Goal: Task Accomplishment & Management: Use online tool/utility

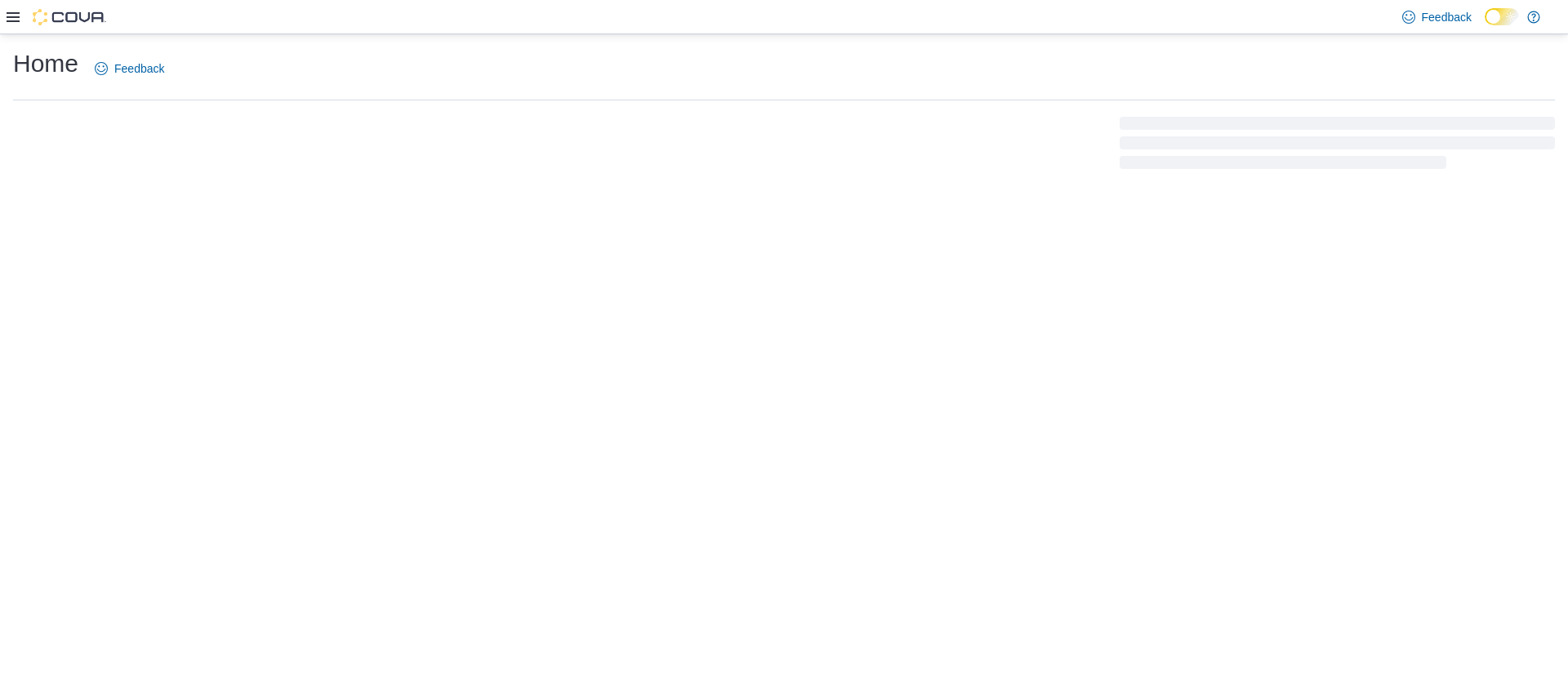
click at [17, 16] on icon at bounding box center [13, 18] width 13 height 10
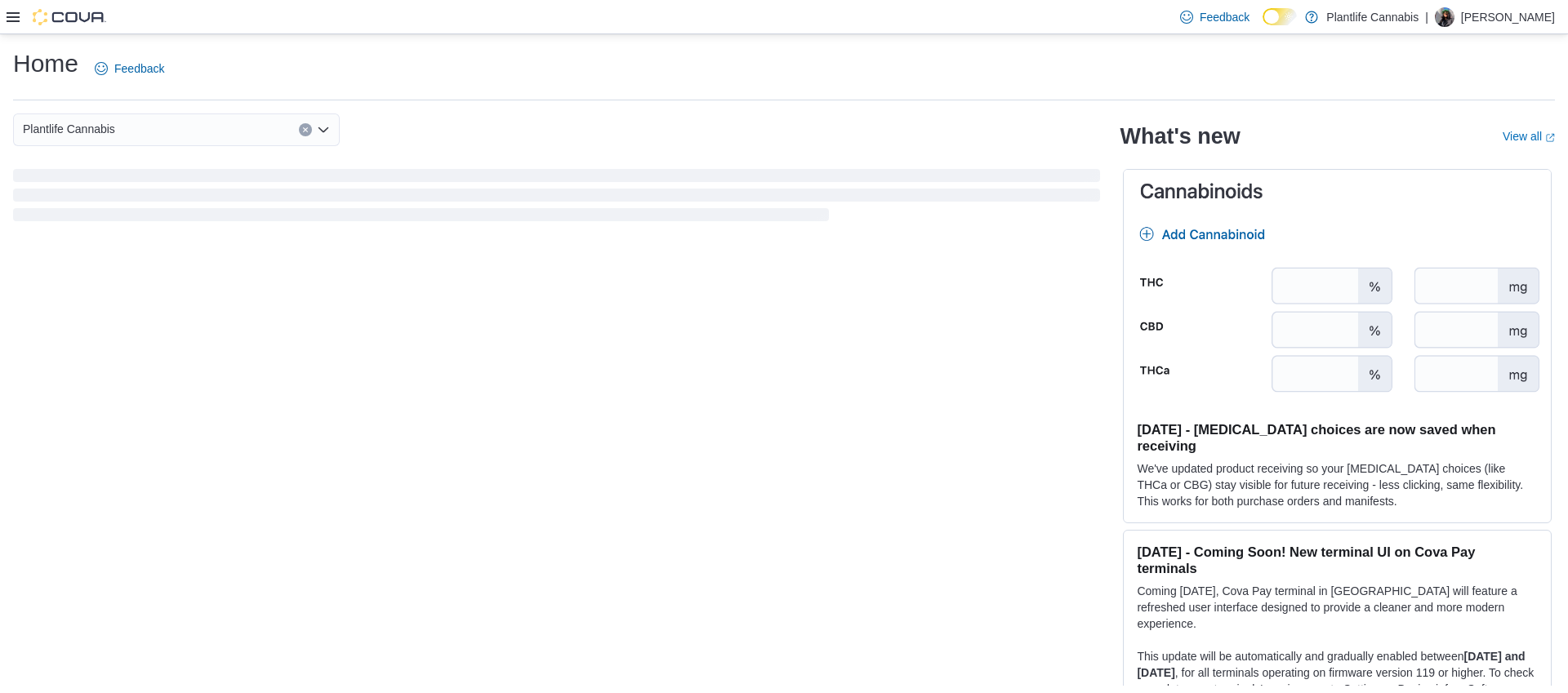
click at [13, 19] on icon at bounding box center [13, 18] width 13 height 10
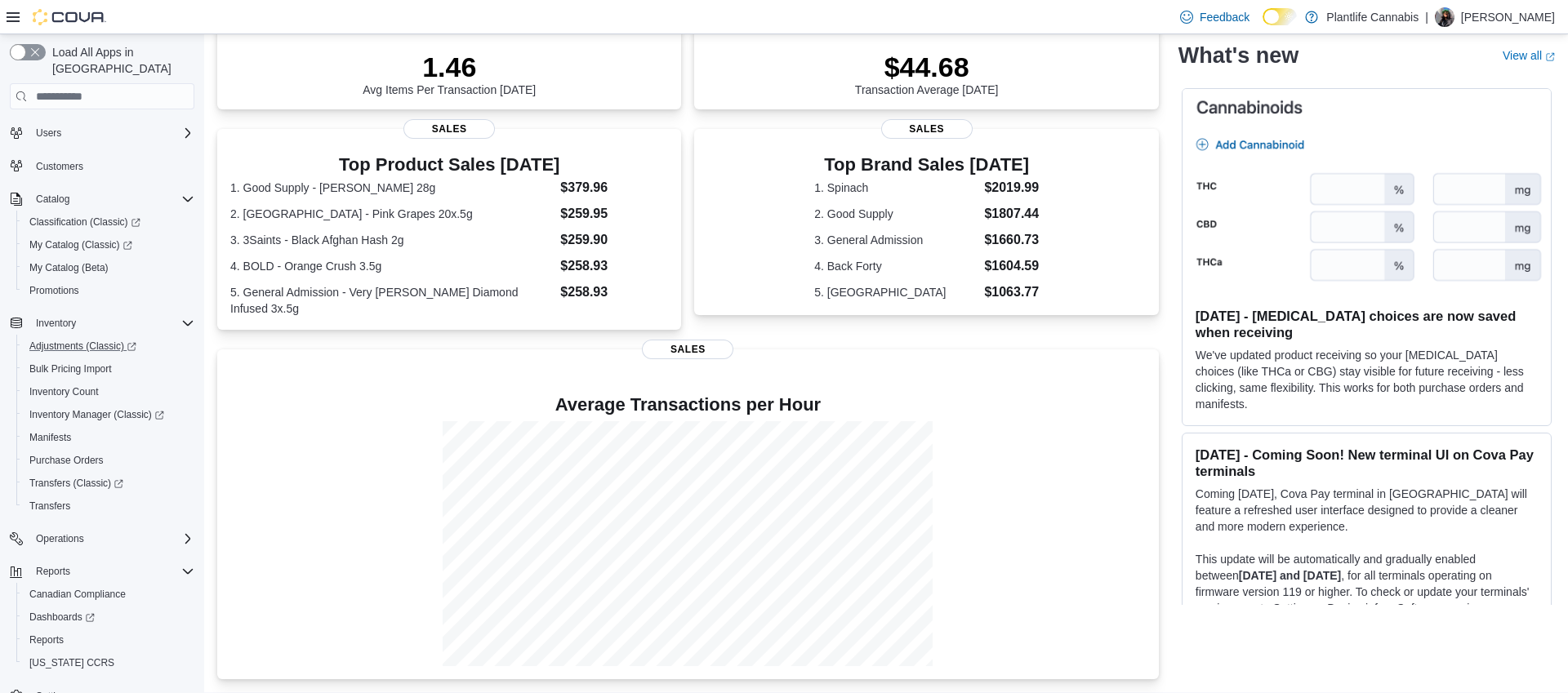
scroll to position [53, 0]
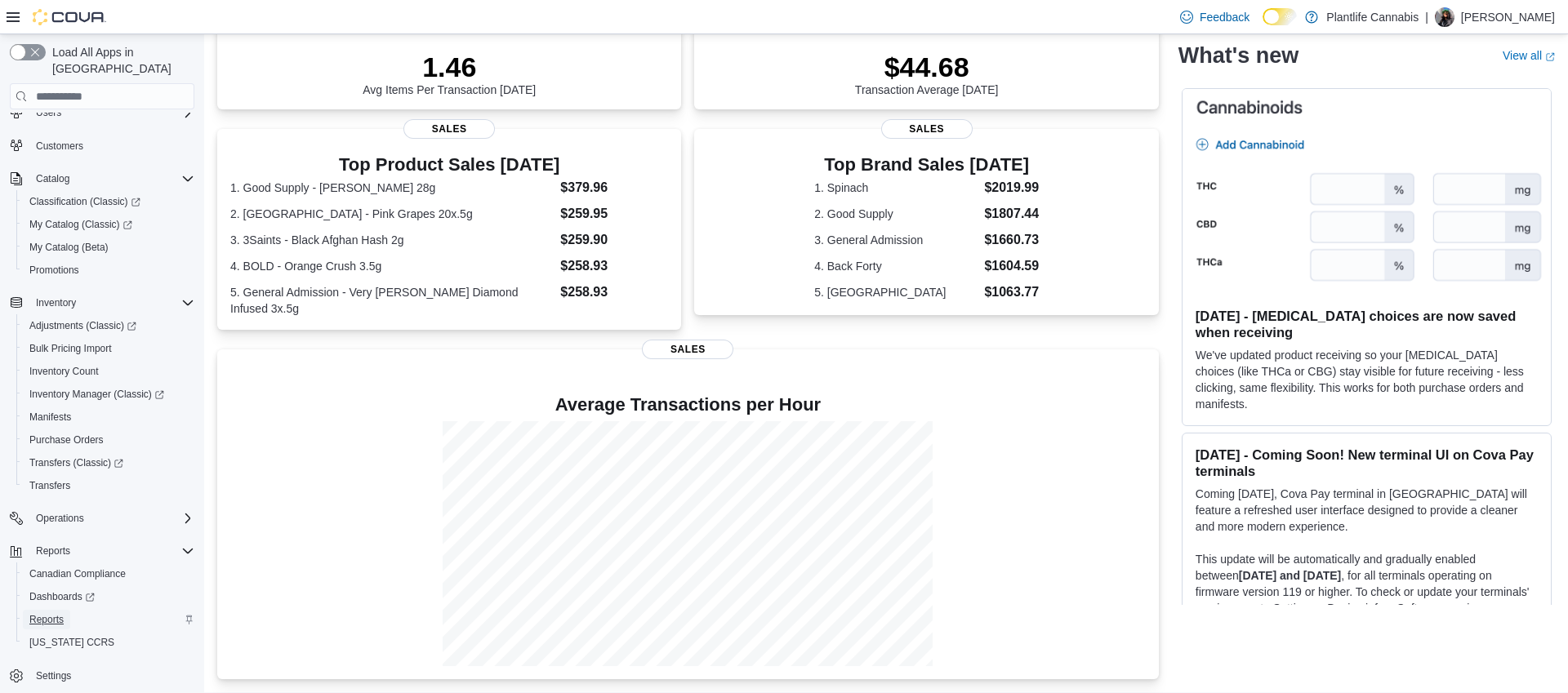
click at [43, 613] on span "Reports" at bounding box center [46, 619] width 34 height 13
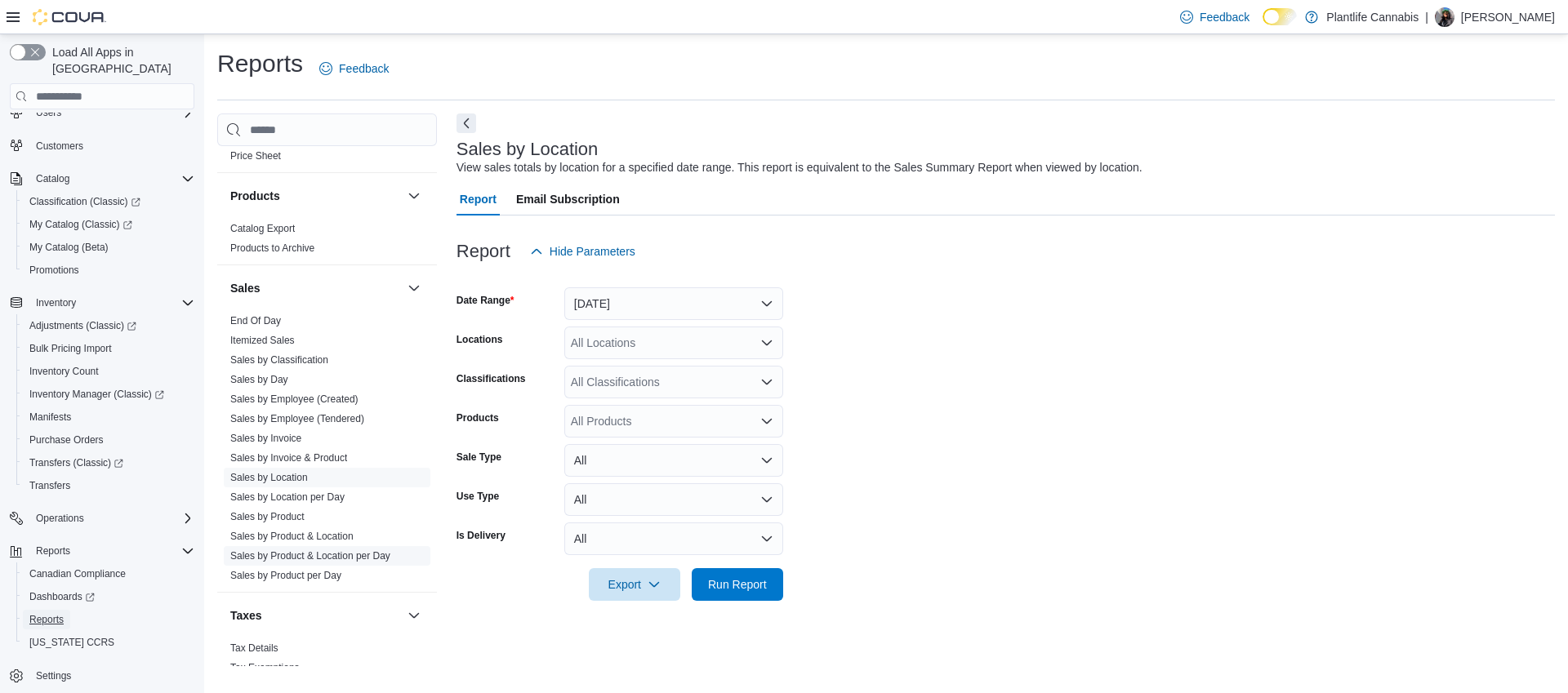
scroll to position [1054, 0]
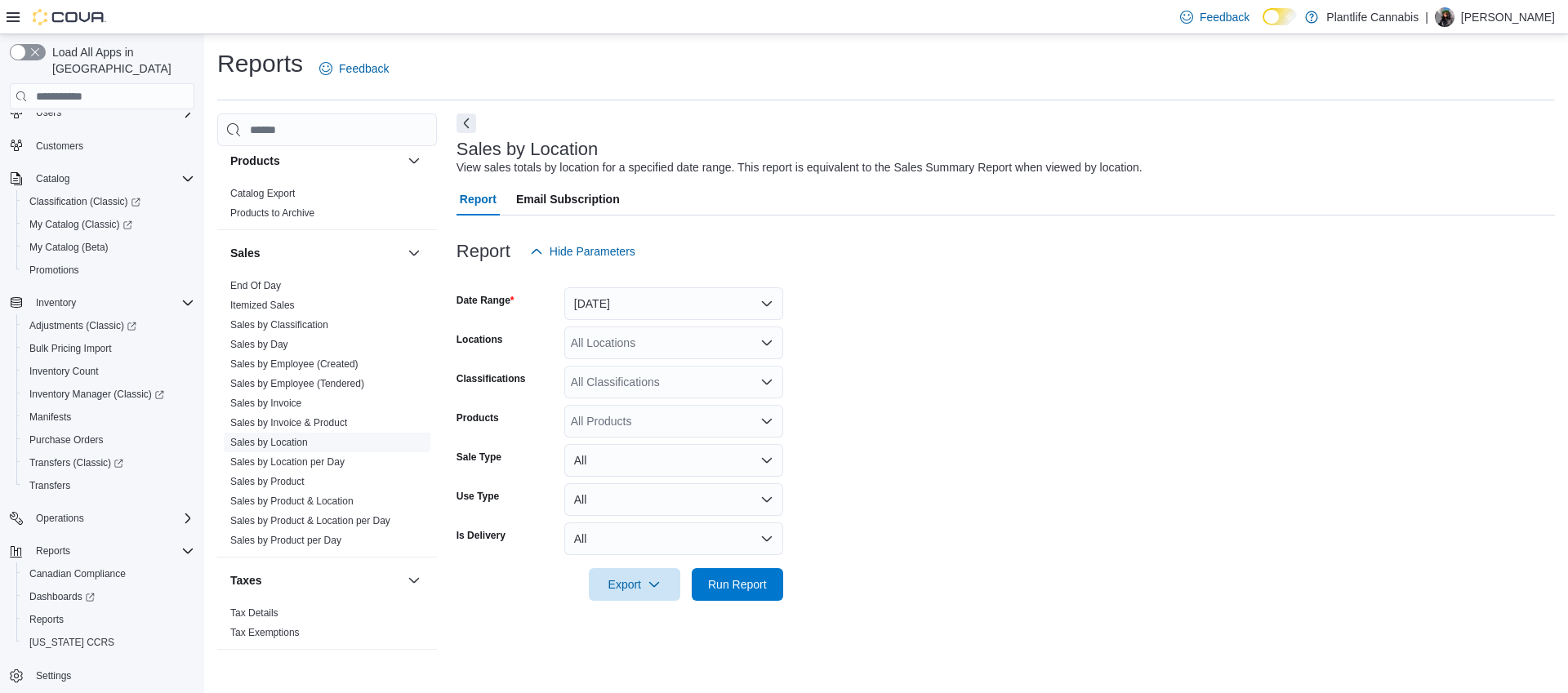
click at [290, 435] on span "Sales by Location" at bounding box center [327, 443] width 206 height 19
click at [326, 501] on link "Sales by Product & Location" at bounding box center [292, 501] width 124 height 12
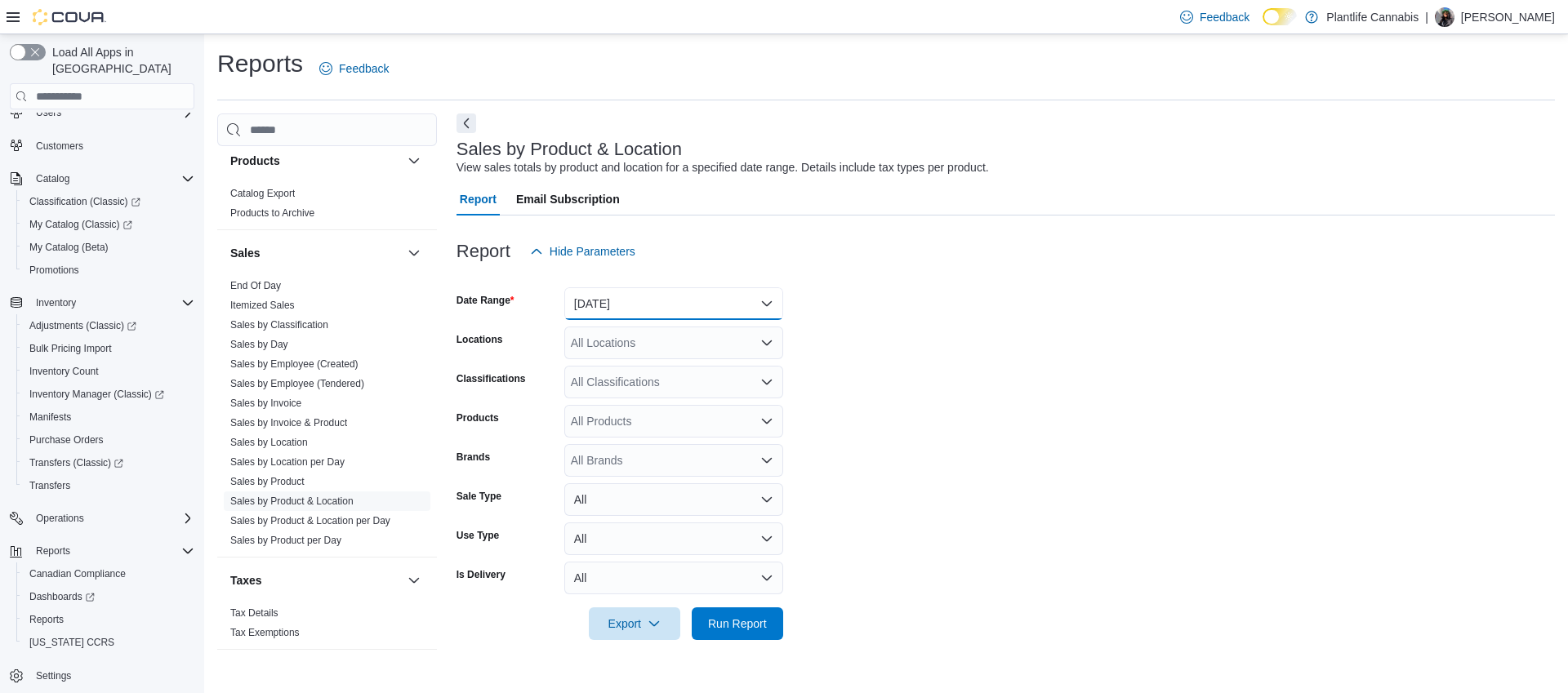
click at [658, 311] on button "[DATE]" at bounding box center [674, 304] width 219 height 33
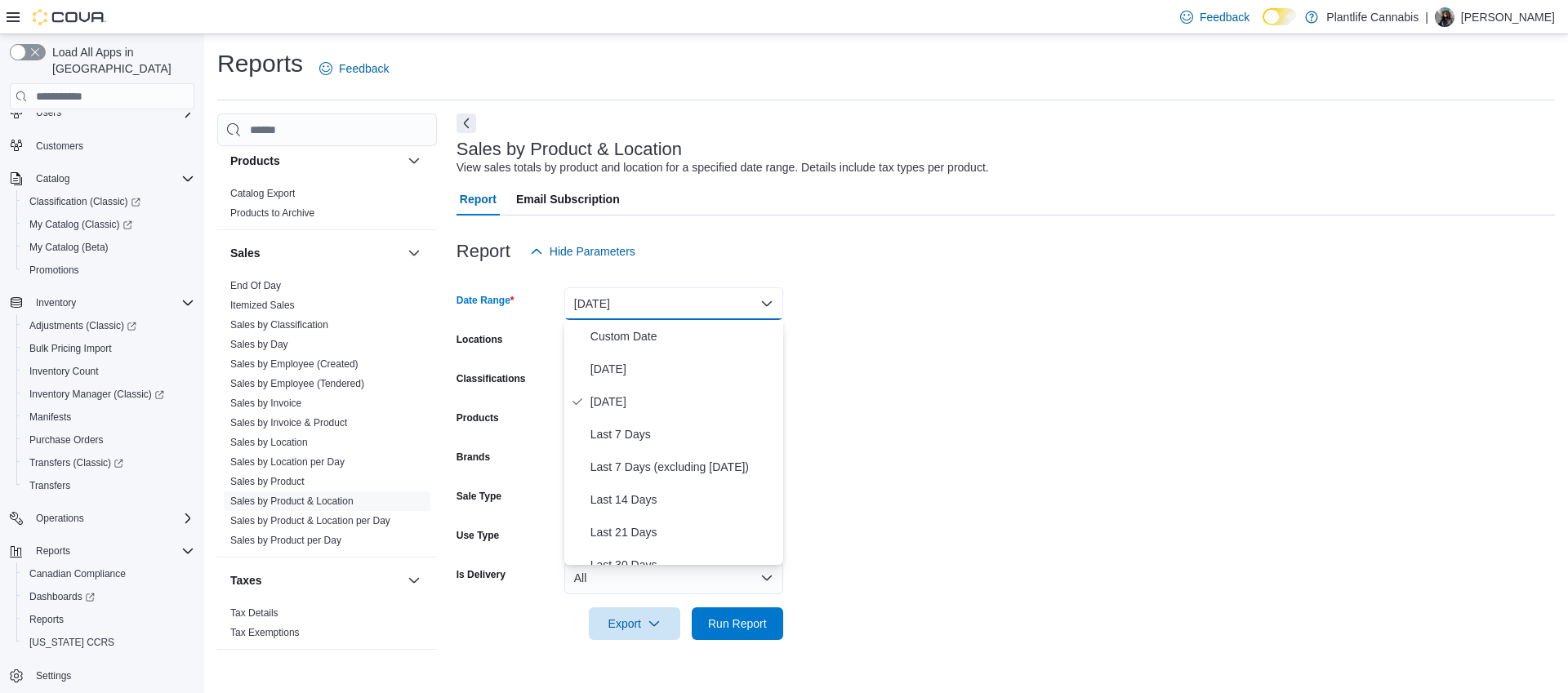
click at [793, 300] on form "Date Range [DATE] Locations All Locations Classifications All Classifications P…" at bounding box center [1006, 454] width 1099 height 372
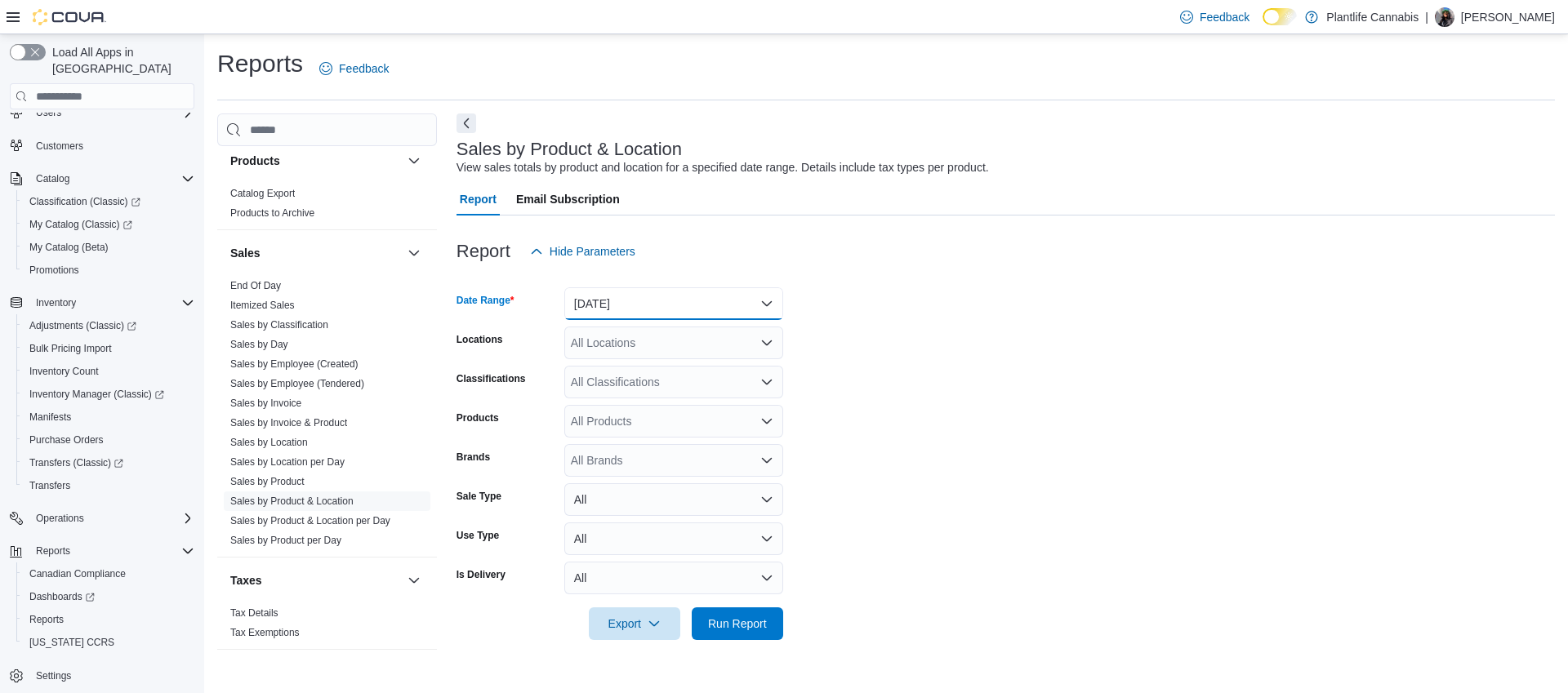
click at [691, 310] on button "[DATE]" at bounding box center [674, 304] width 219 height 33
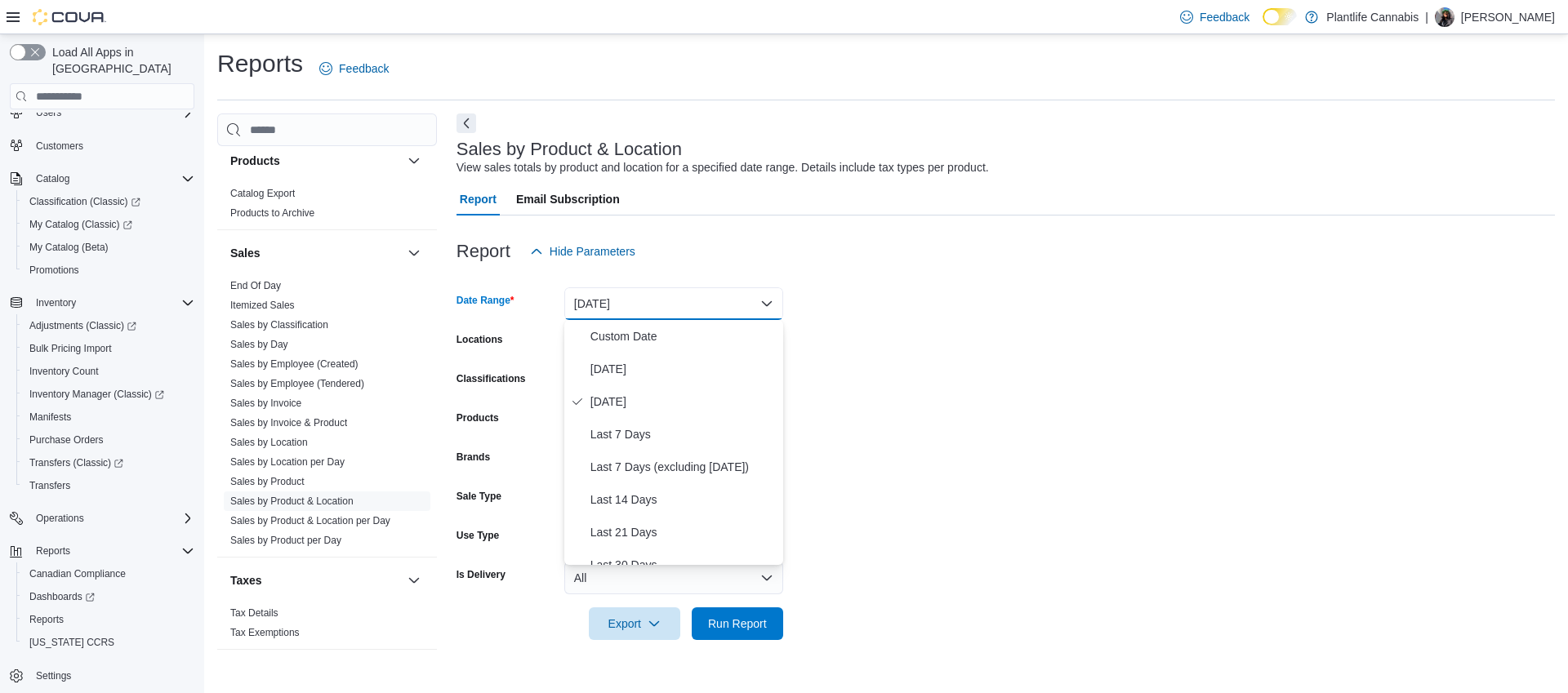
click at [791, 281] on div at bounding box center [1006, 277] width 1099 height 19
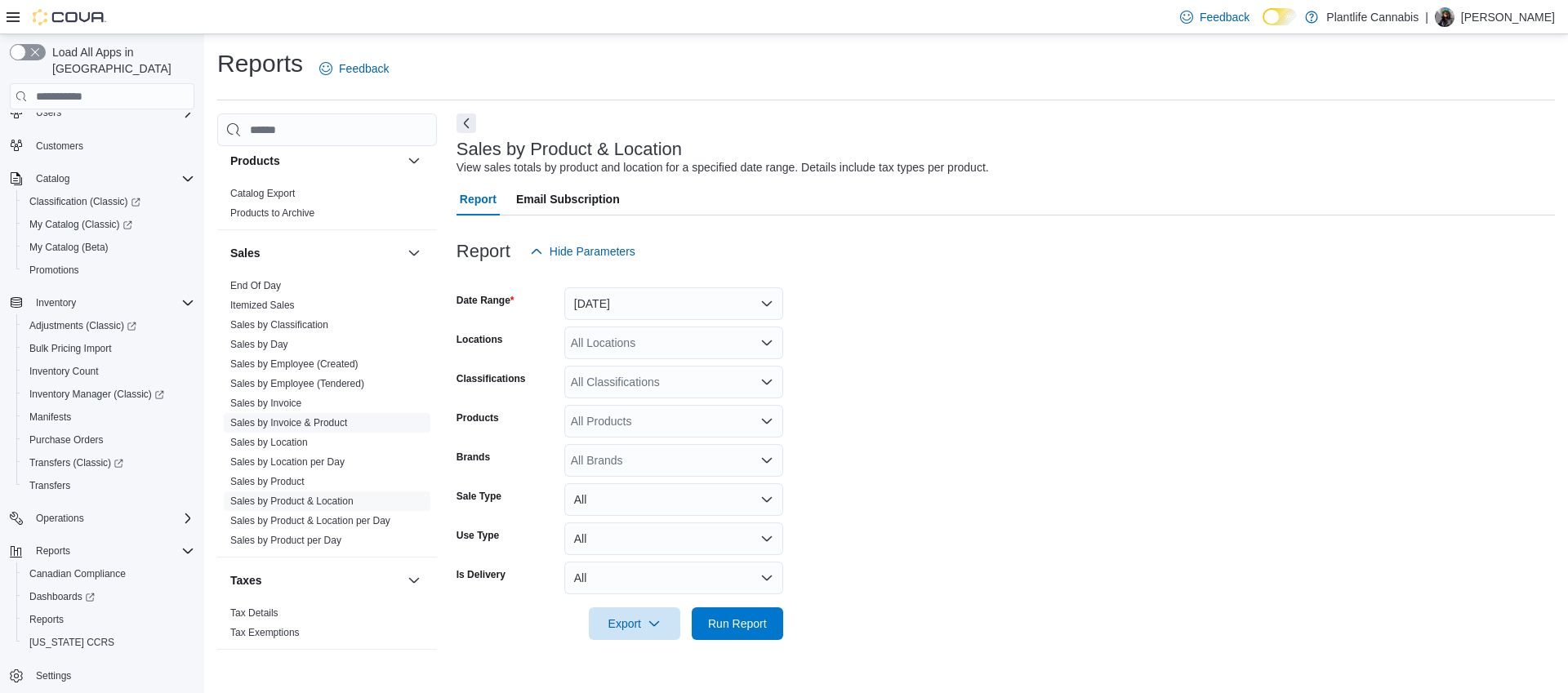
click at [303, 419] on link "Sales by Invoice & Product" at bounding box center [289, 423] width 117 height 12
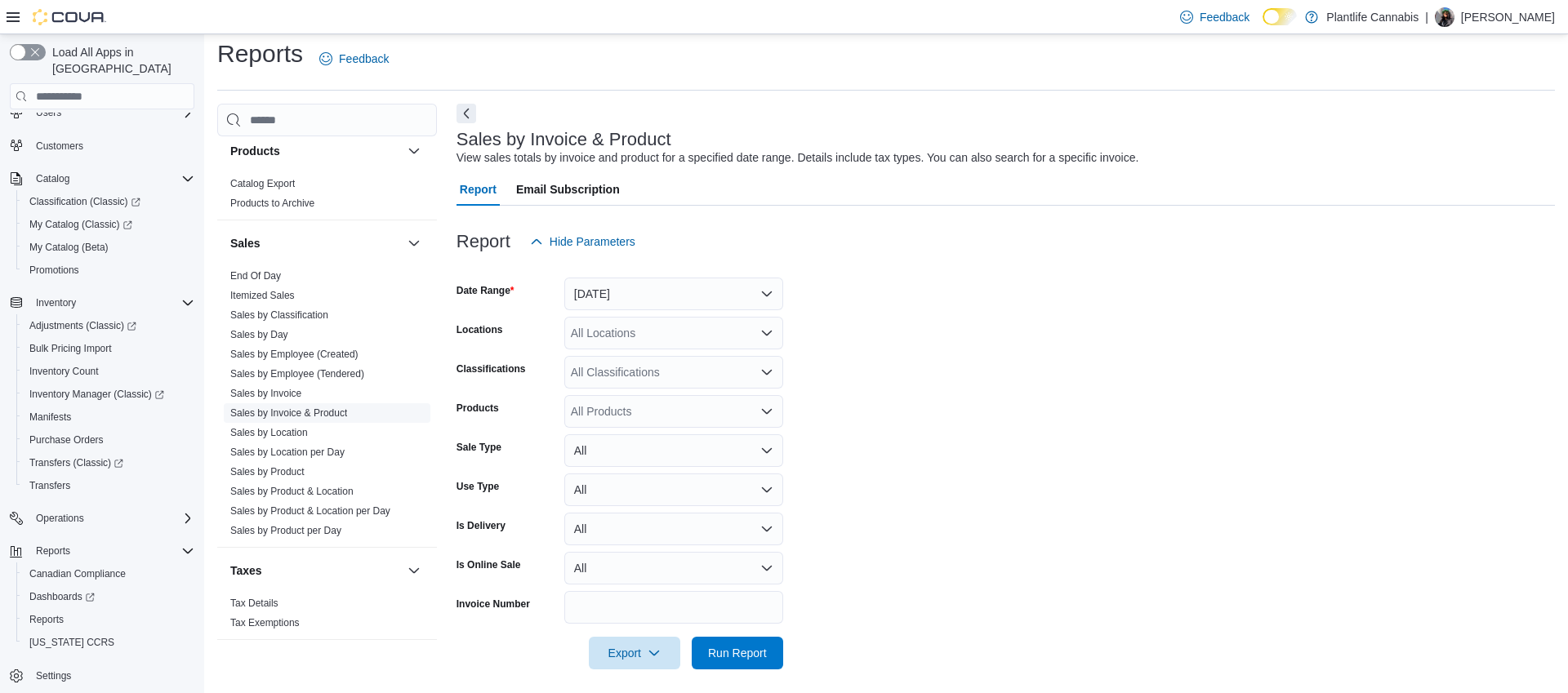
scroll to position [18, 0]
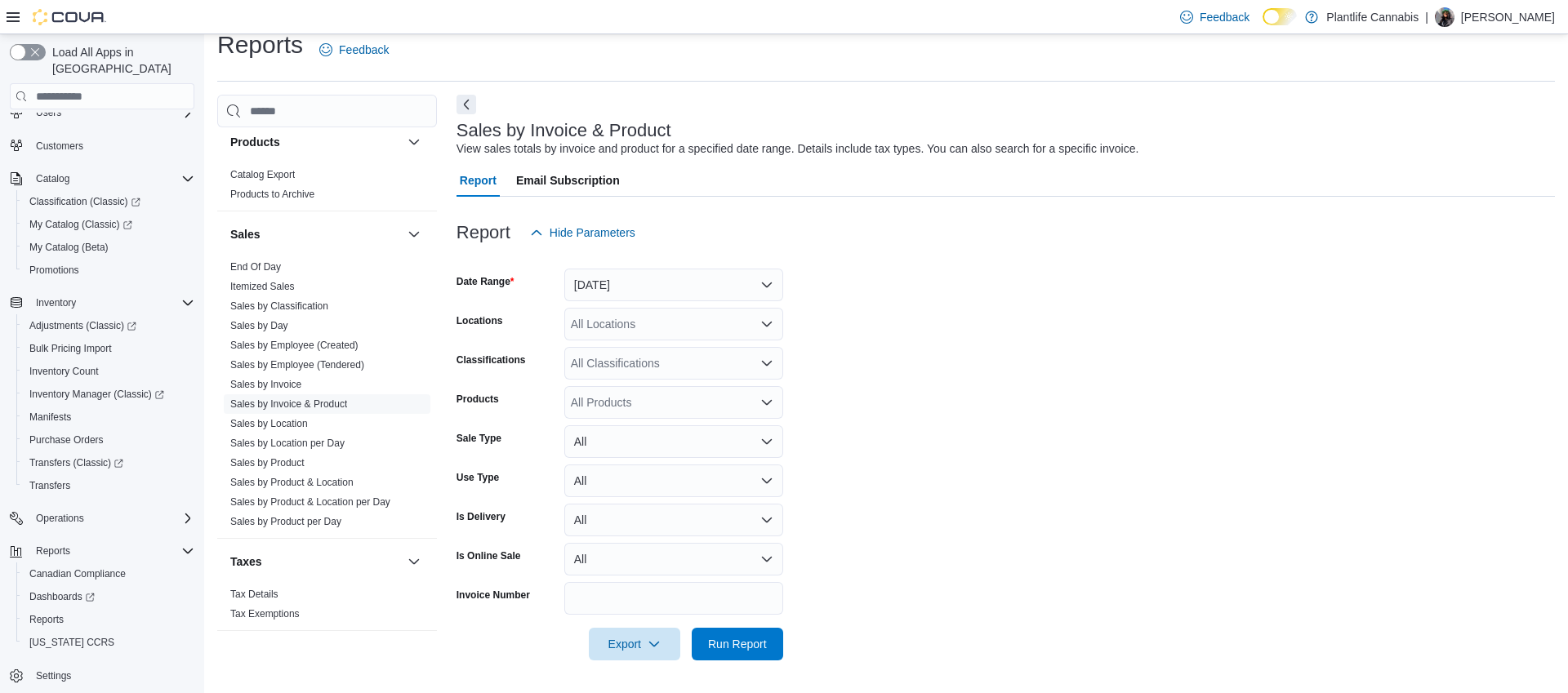
click at [647, 321] on div "All Locations" at bounding box center [674, 324] width 219 height 33
type input "***"
click at [653, 352] on span "Camrose" at bounding box center [631, 351] width 47 height 17
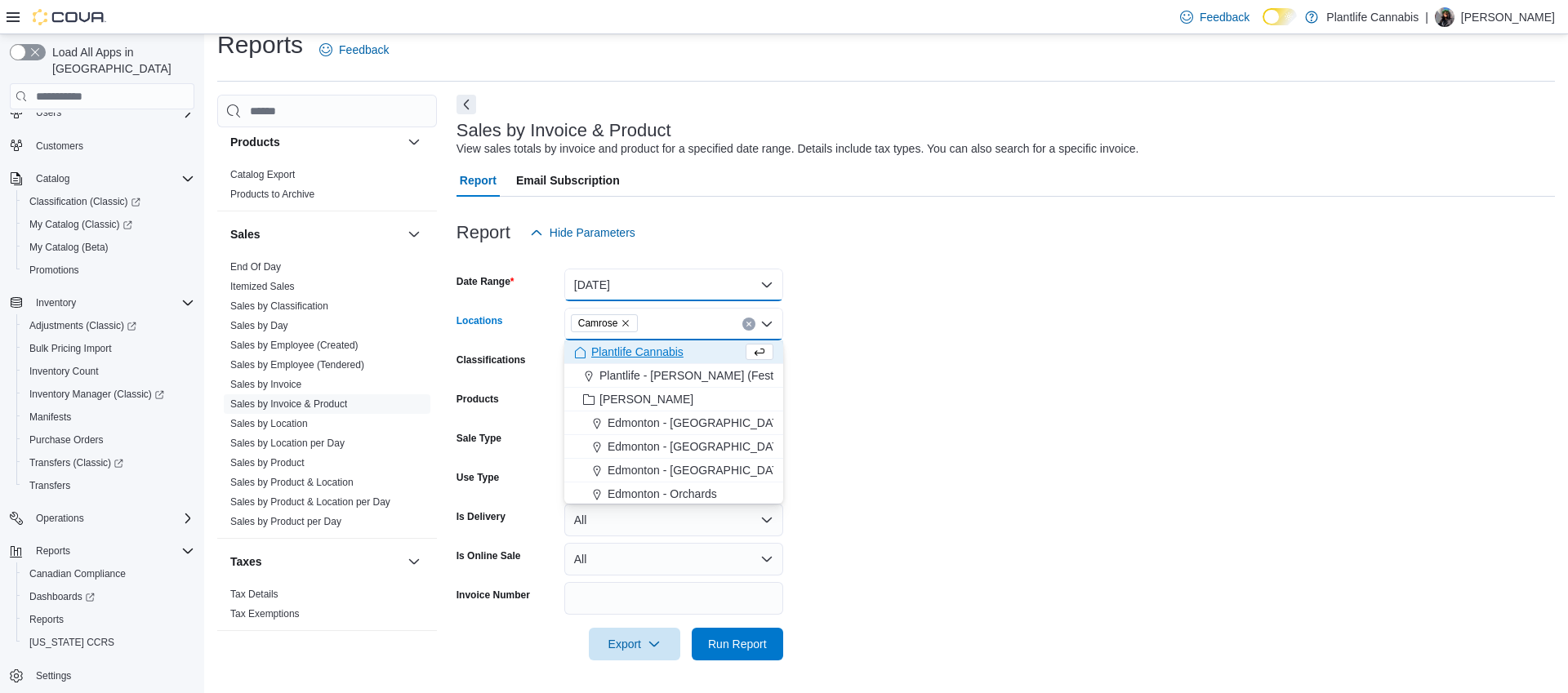
click at [649, 281] on button "[DATE]" at bounding box center [674, 285] width 219 height 33
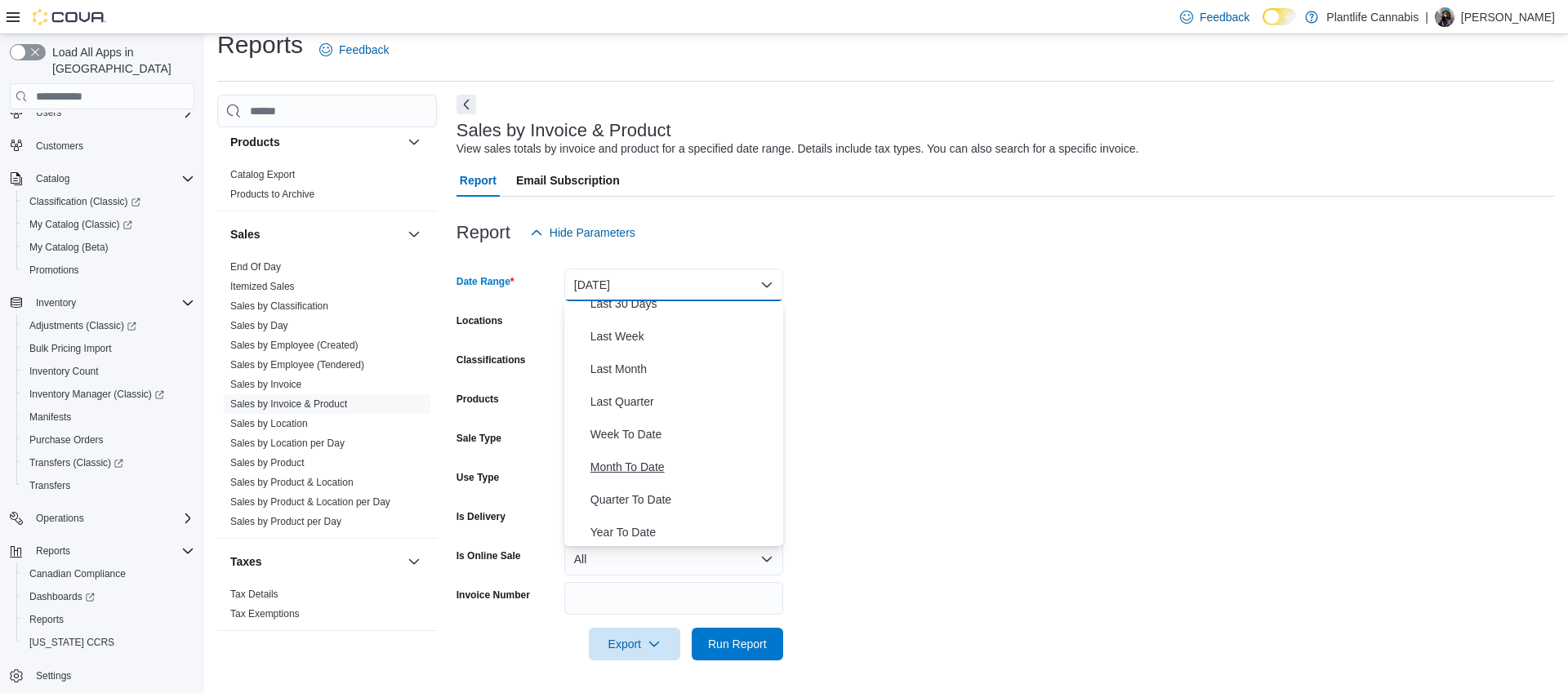
scroll to position [245, 0]
drag, startPoint x: 644, startPoint y: 519, endPoint x: 598, endPoint y: 477, distance: 62.3
click at [644, 519] on button "Year To Date" at bounding box center [674, 530] width 219 height 33
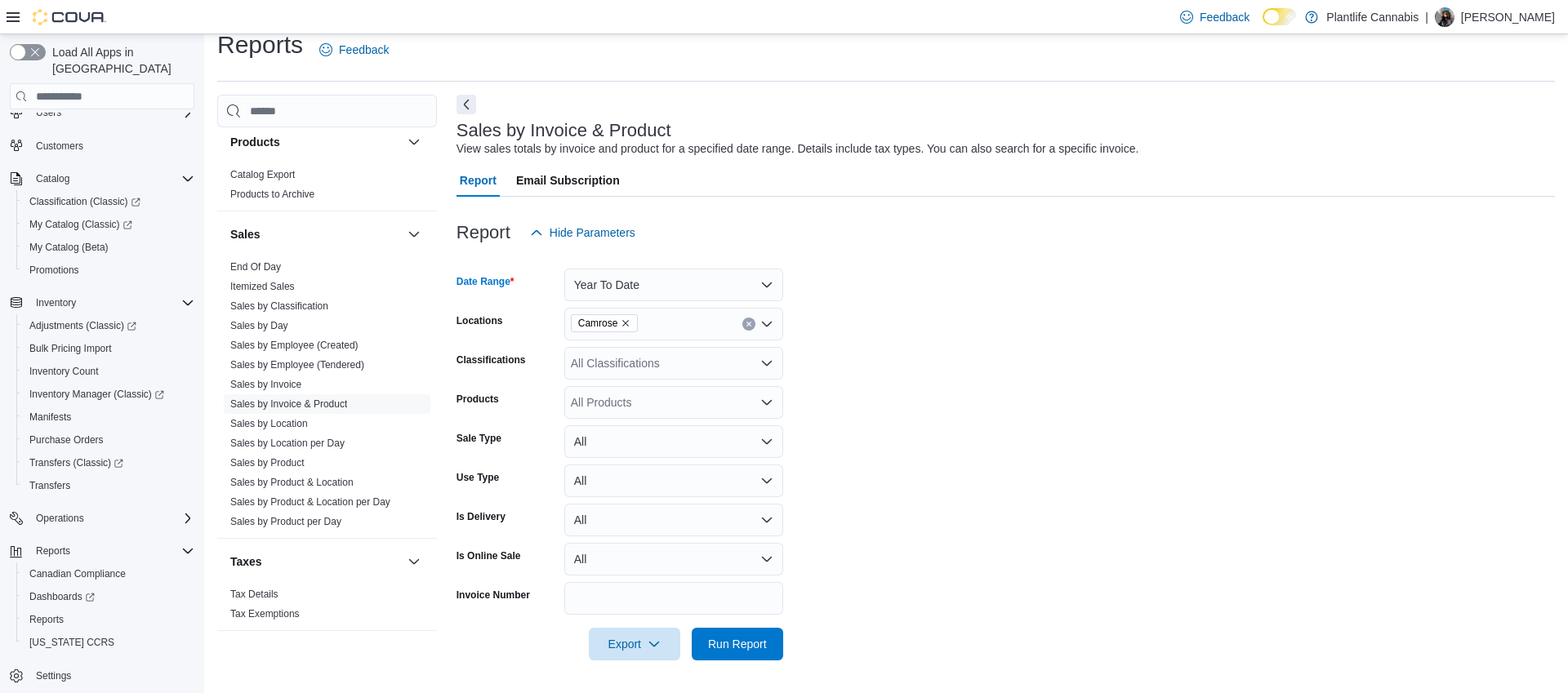
click at [603, 402] on div "All Products" at bounding box center [674, 403] width 219 height 33
type input "*****"
click at [610, 433] on div "PL Dog Banda na" at bounding box center [674, 430] width 200 height 17
click at [1050, 392] on form "Date Range Year To Date Locations Camrose Classifications All Classifications P…" at bounding box center [1006, 455] width 1099 height 412
click at [702, 646] on span "Run Report" at bounding box center [737, 643] width 72 height 33
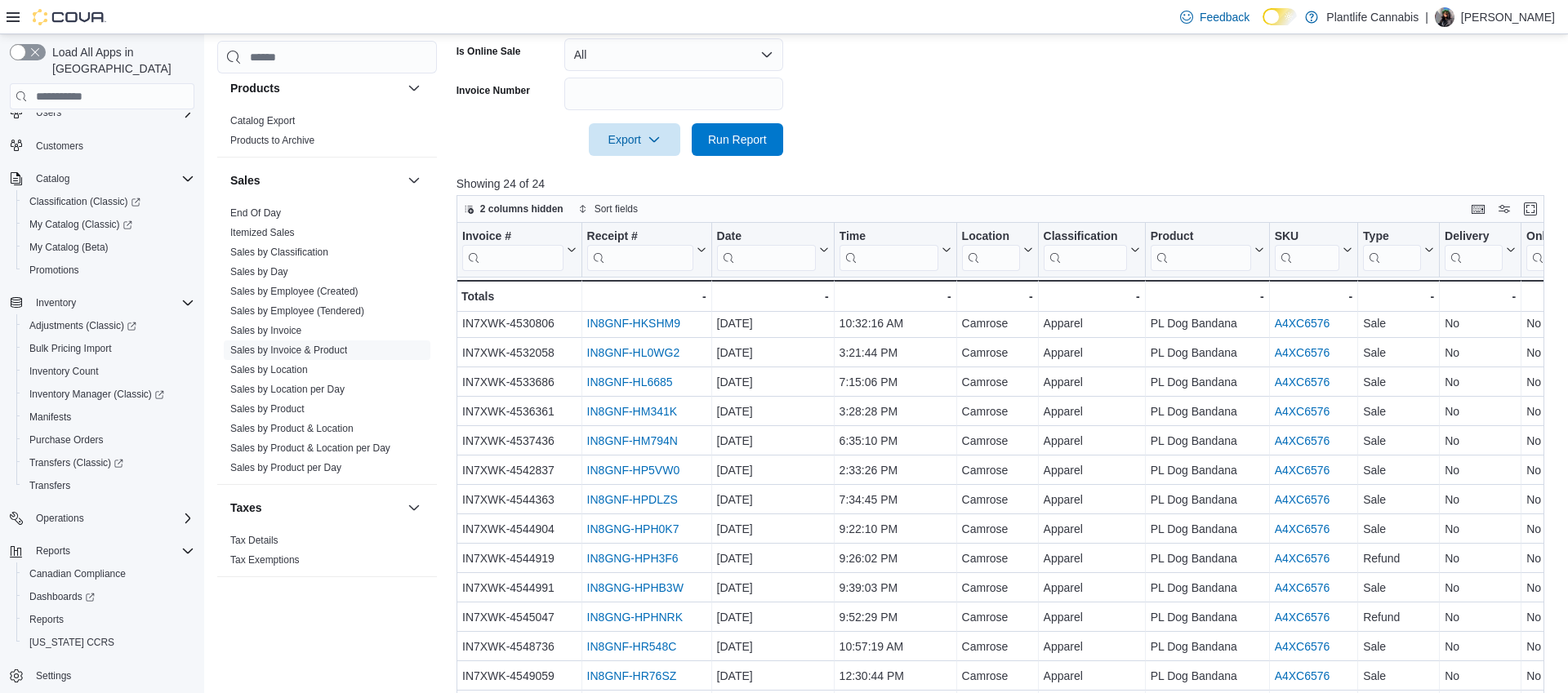
scroll to position [478, 0]
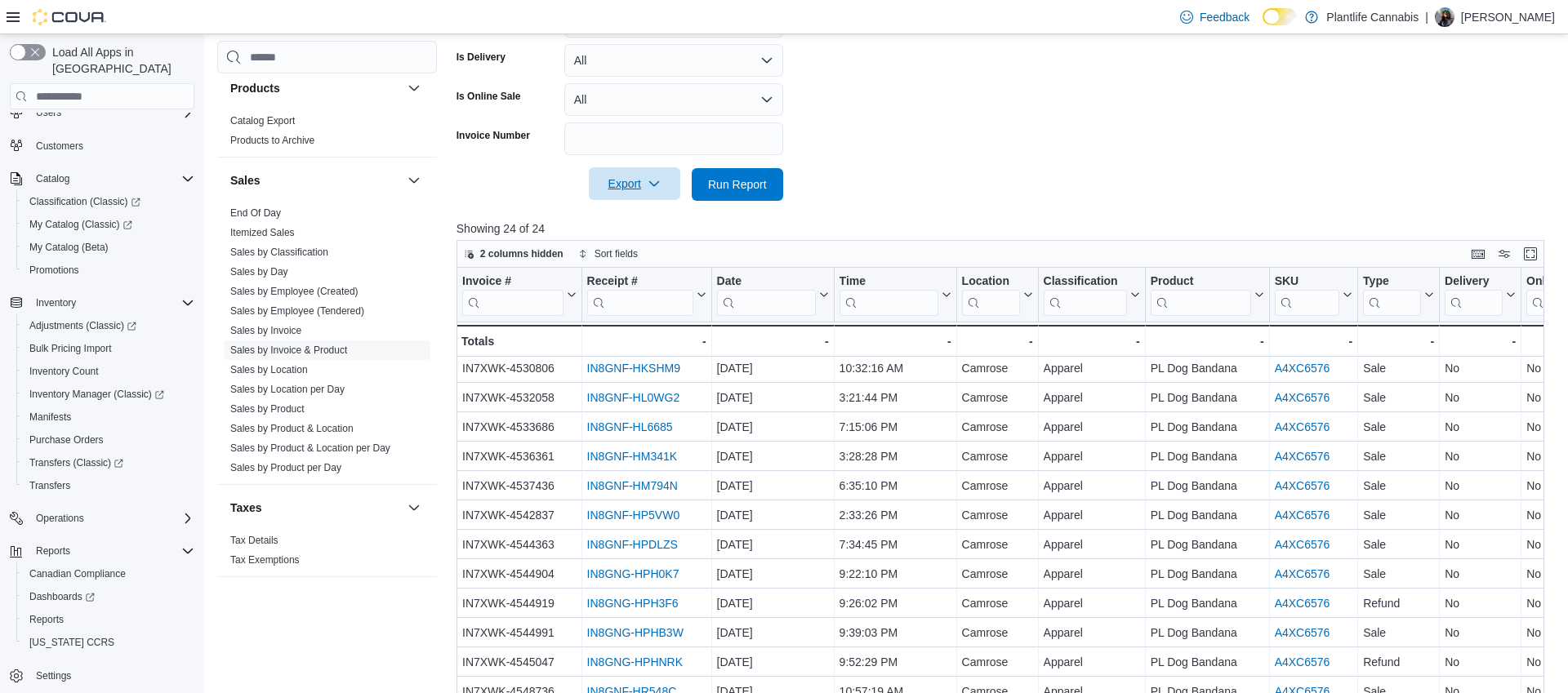
click at [659, 185] on icon "button" at bounding box center [653, 183] width 13 height 13
click at [667, 220] on span "Export to Excel" at bounding box center [634, 216] width 73 height 13
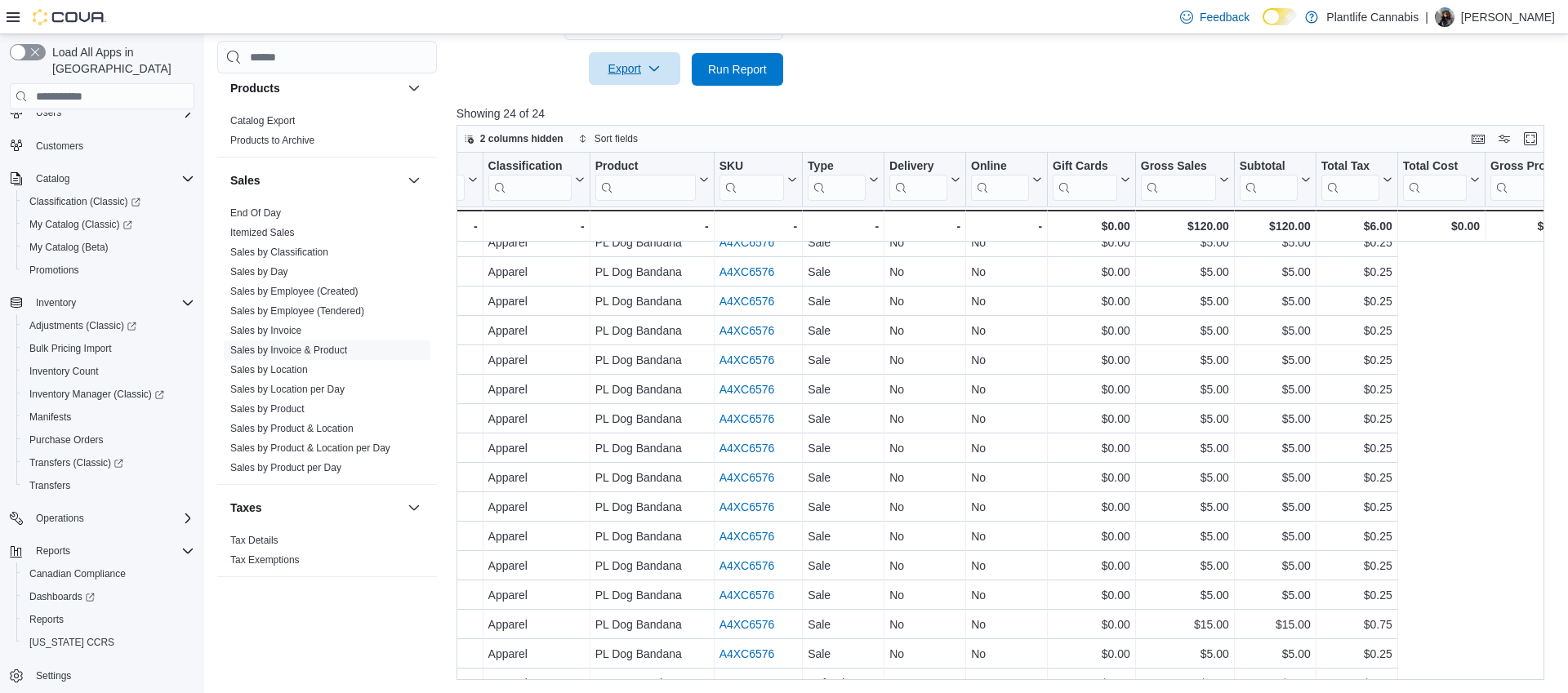
scroll to position [73, 0]
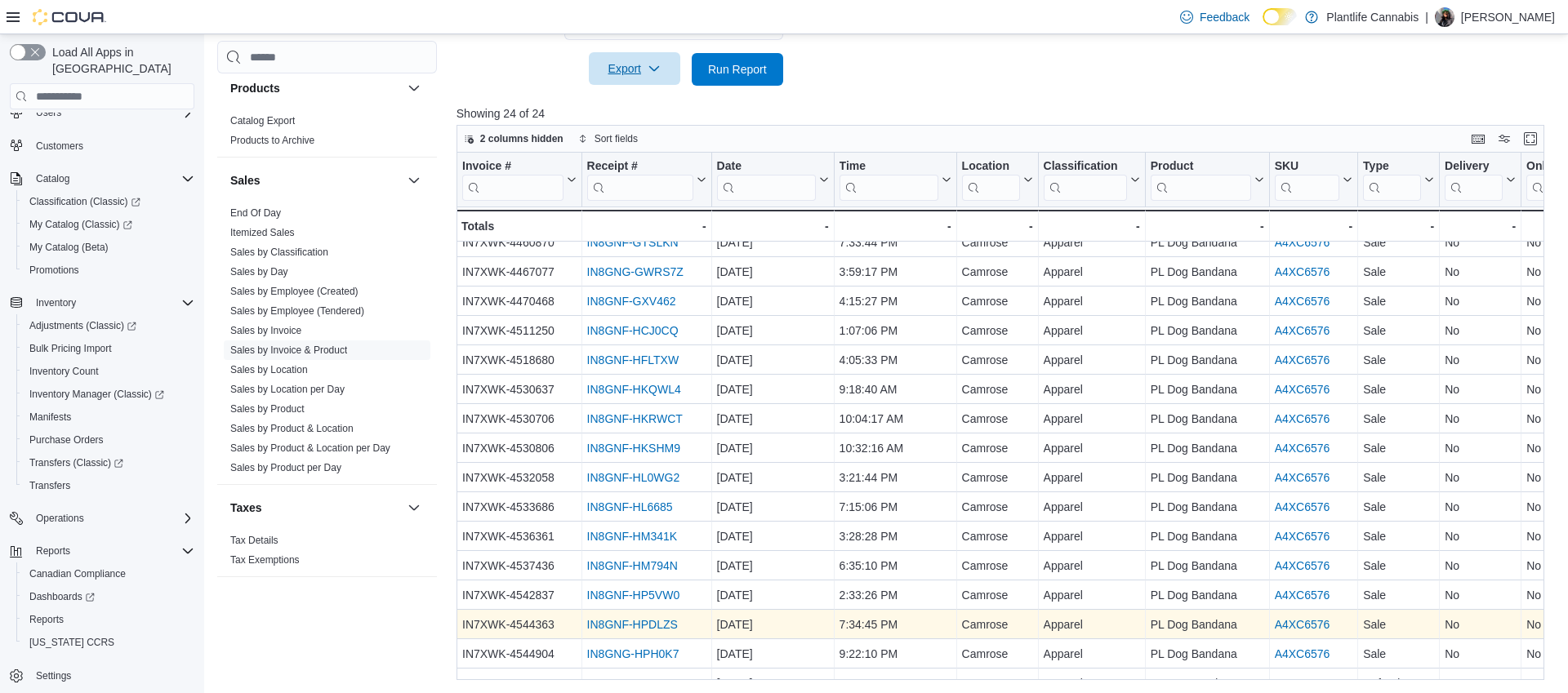
click at [638, 629] on link "IN8GNF-HPDLZS" at bounding box center [631, 625] width 91 height 13
